Goal: Entertainment & Leisure: Consume media (video, audio)

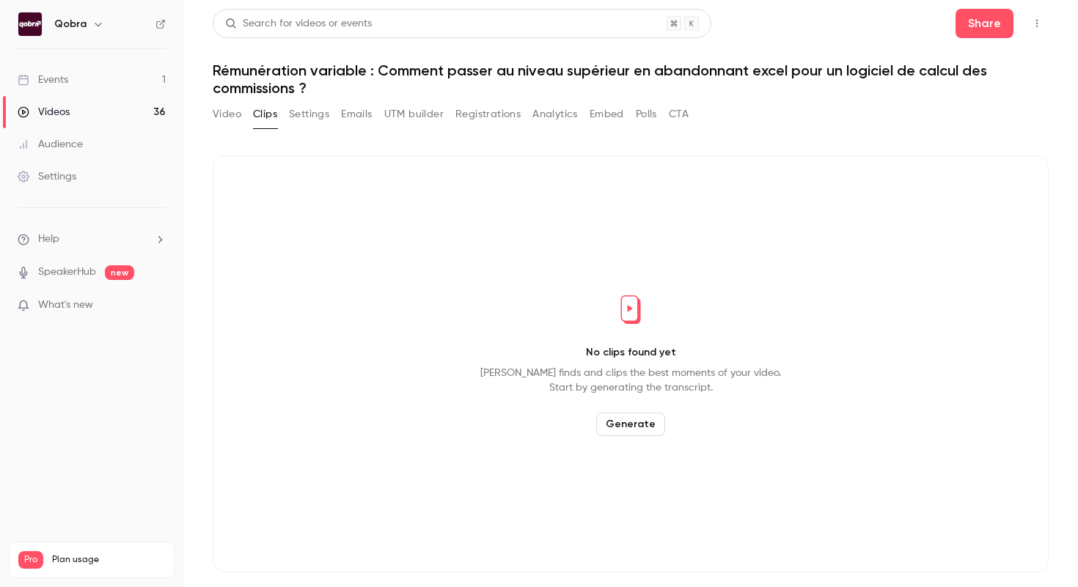
click at [121, 117] on link "Videos 36" at bounding box center [91, 112] width 183 height 32
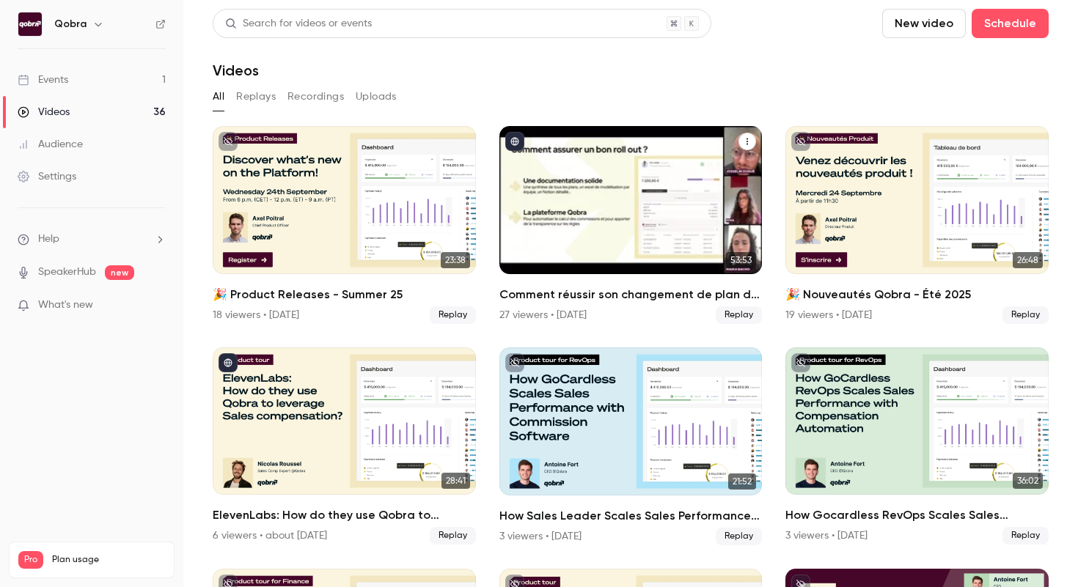
click at [600, 295] on h2 "Comment réussir son changement de plan de commissionnement ?" at bounding box center [630, 295] width 263 height 18
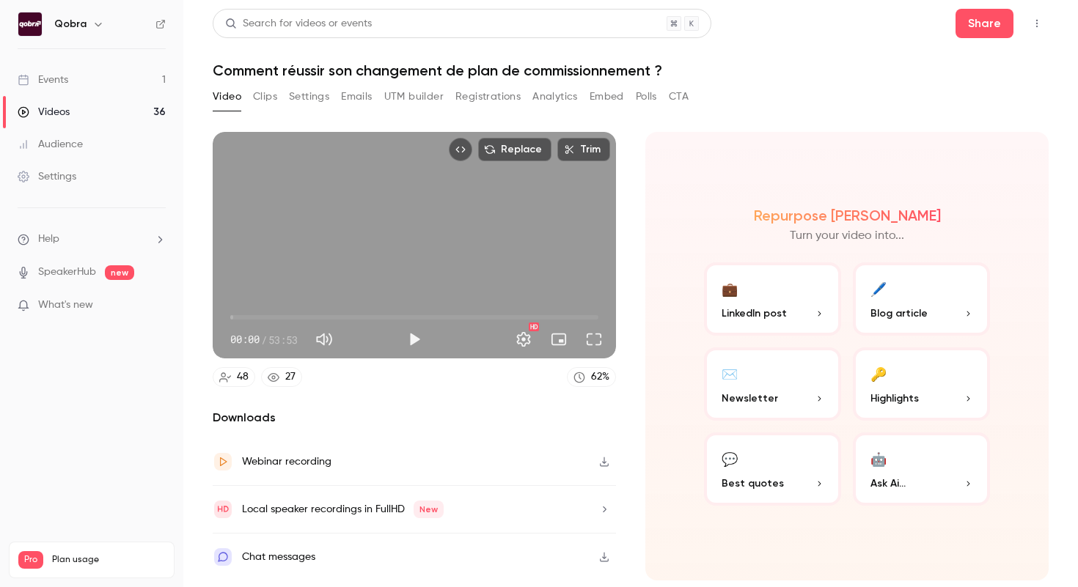
click at [545, 101] on button "Analytics" at bounding box center [554, 96] width 45 height 23
